Goal: Task Accomplishment & Management: Complete application form

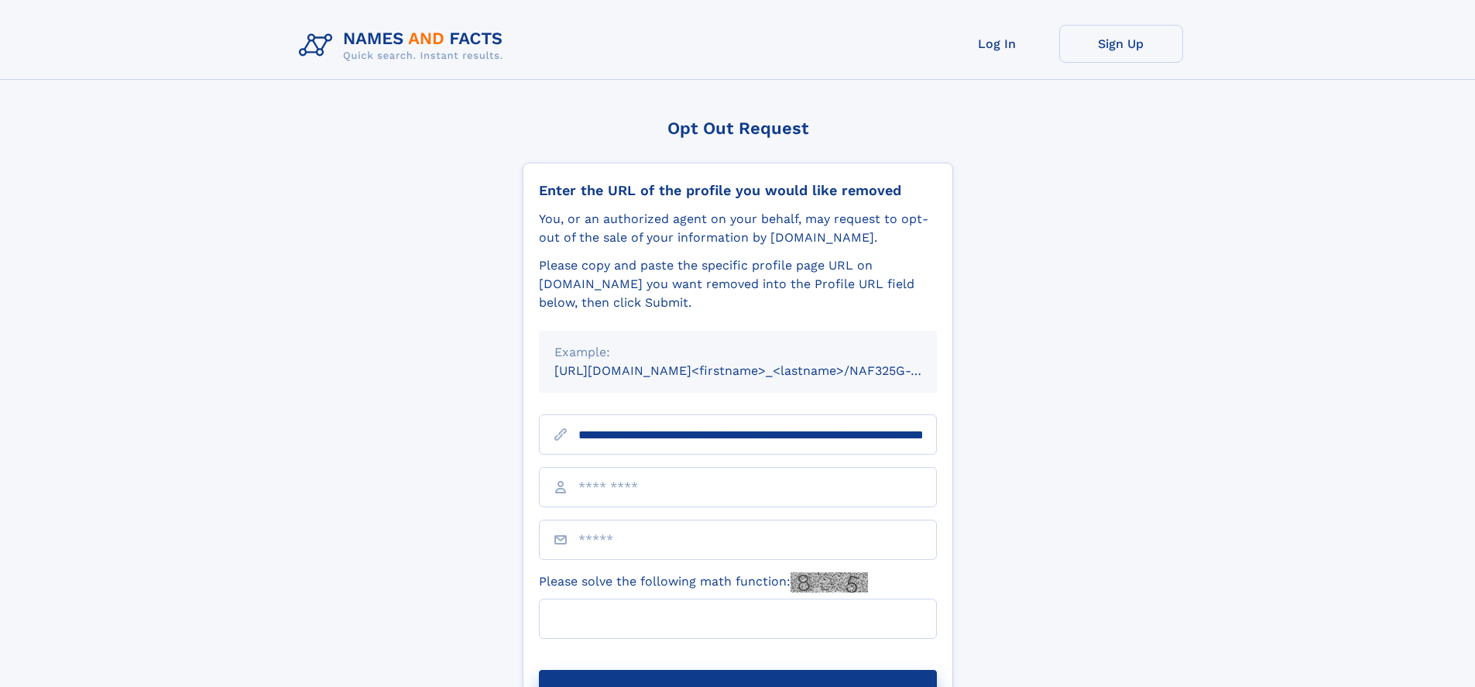
scroll to position [0, 157]
type input "**********"
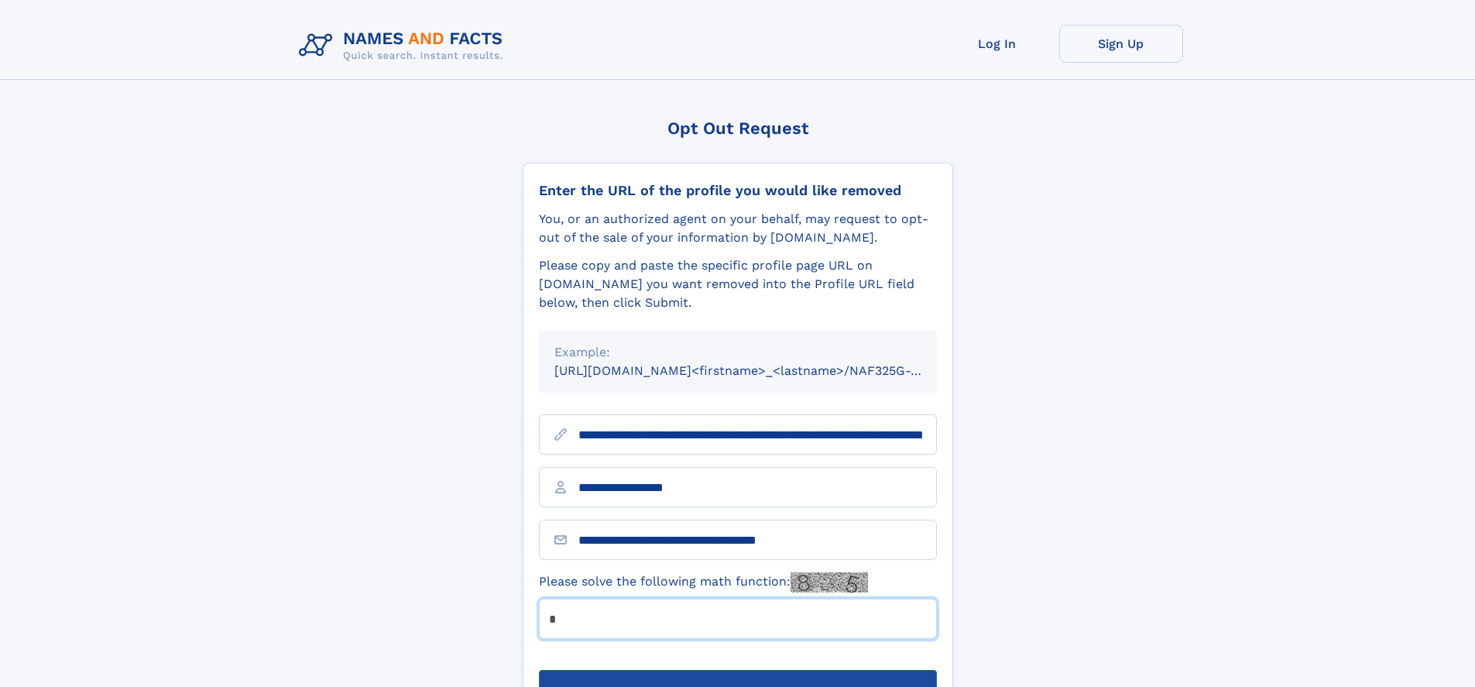
type input "*"
click at [737, 670] on button "Submit Opt Out Request" at bounding box center [738, 695] width 398 height 50
